Goal: Task Accomplishment & Management: Manage account settings

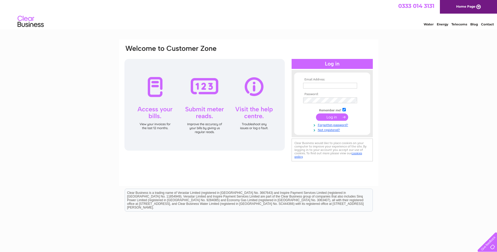
click at [308, 86] on input "text" at bounding box center [330, 86] width 54 height 6
type input "pled@tgruk.com"
click at [316, 114] on input "submit" at bounding box center [332, 117] width 32 height 7
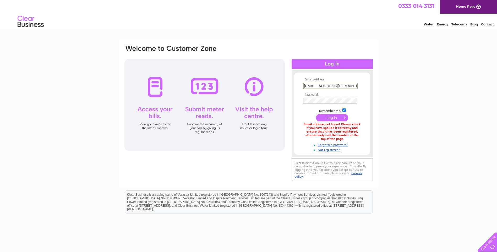
drag, startPoint x: 335, startPoint y: 85, endPoint x: 291, endPoint y: 86, distance: 43.5
click at [292, 86] on div "Email Address: pled@tgruk.com Password:" at bounding box center [332, 113] width 81 height 77
type input "[EMAIL_ADDRESS][DOMAIN_NAME]"
click at [316, 114] on input "submit" at bounding box center [332, 117] width 32 height 7
